Goal: Task Accomplishment & Management: Manage account settings

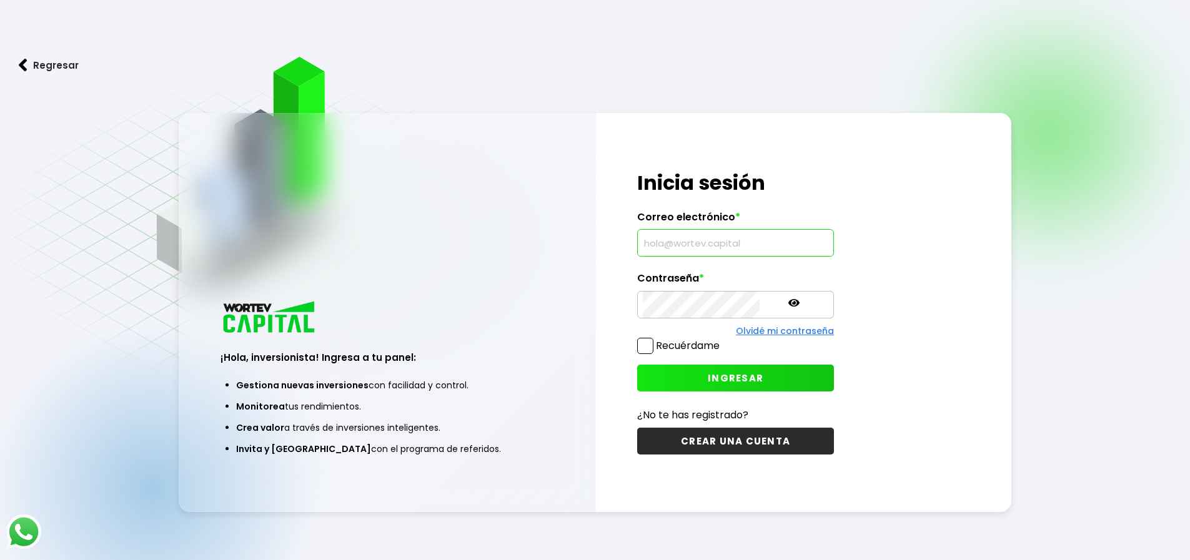
click at [693, 242] on input "text" at bounding box center [735, 243] width 185 height 26
type input "[PERSON_NAME][EMAIL_ADDRESS][PERSON_NAME][DOMAIN_NAME]"
click at [688, 295] on div "Contraseña *" at bounding box center [735, 295] width 197 height 46
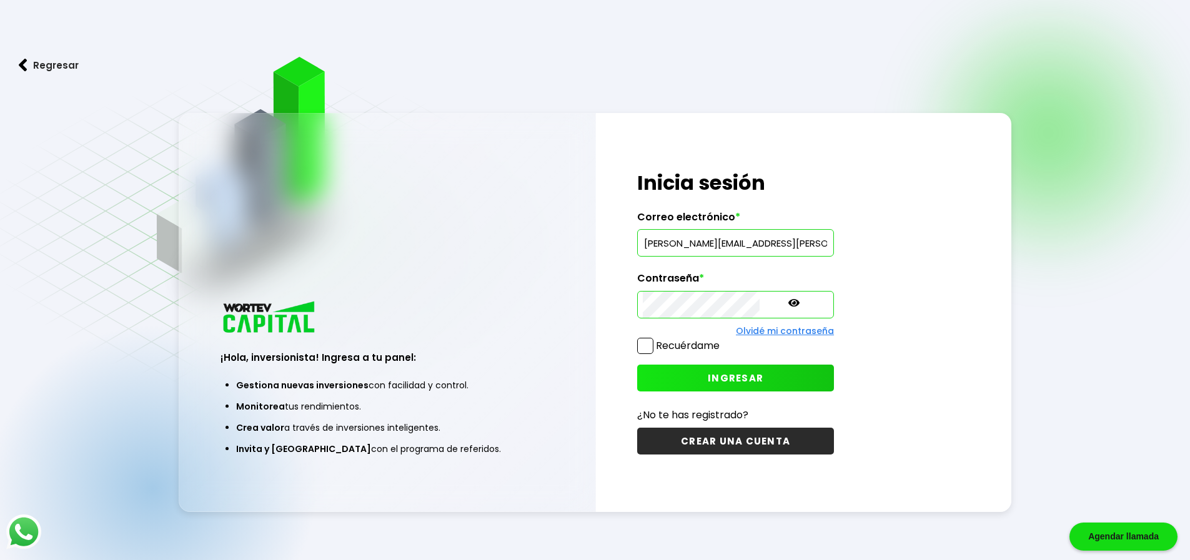
click at [708, 367] on button "INGRESAR" at bounding box center [735, 378] width 197 height 27
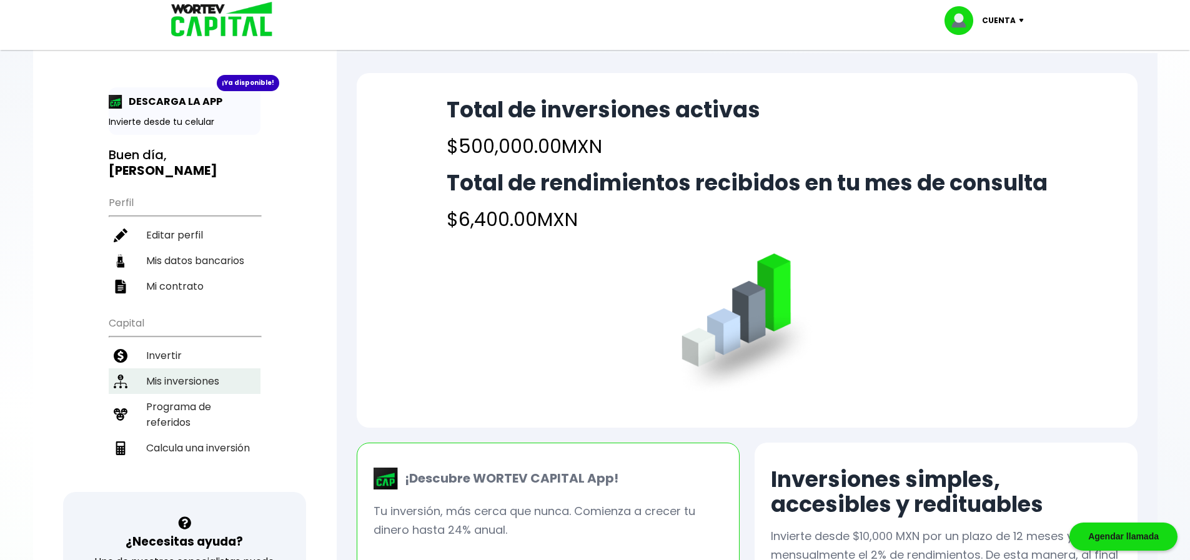
click at [209, 368] on li "Mis inversiones" at bounding box center [185, 381] width 152 height 26
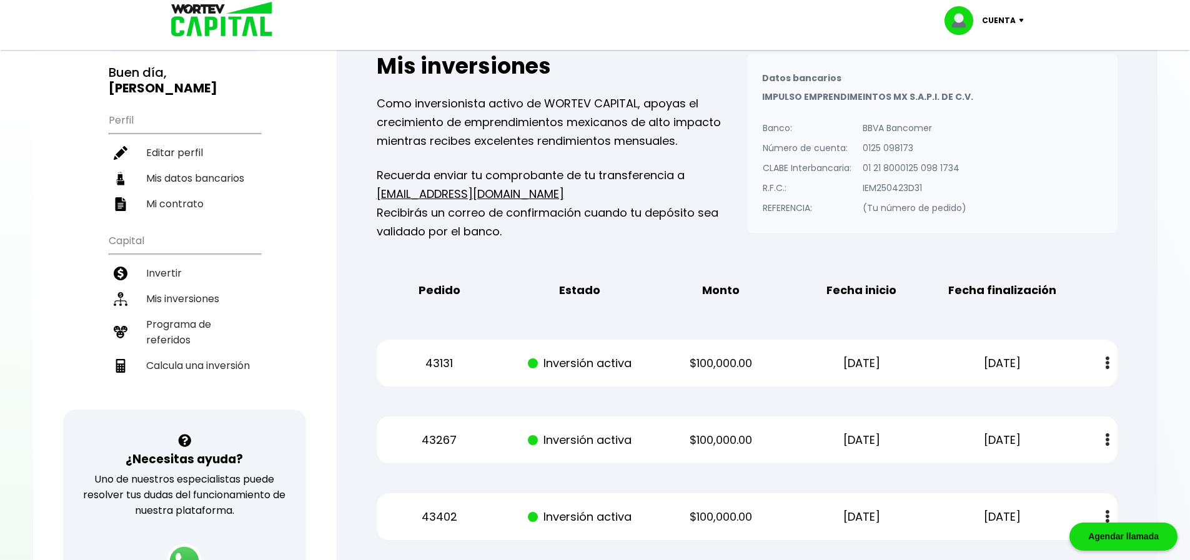
scroll to position [62, 0]
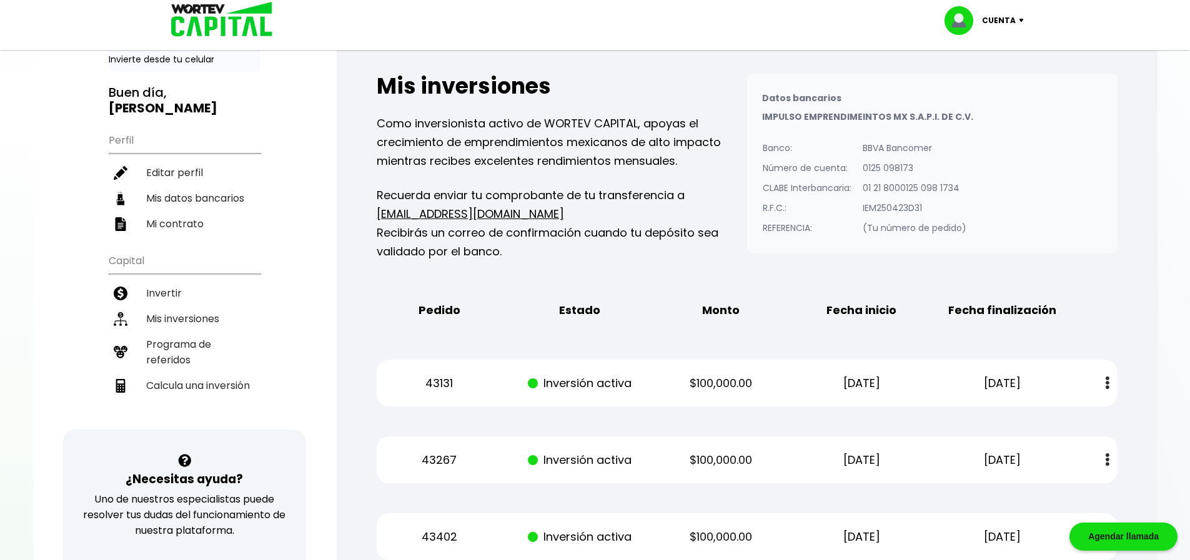
click at [1021, 22] on div "Cuenta" at bounding box center [988, 20] width 88 height 29
click at [991, 84] on li "Cerrar sesión" at bounding box center [985, 84] width 100 height 26
